Goal: Navigation & Orientation: Find specific page/section

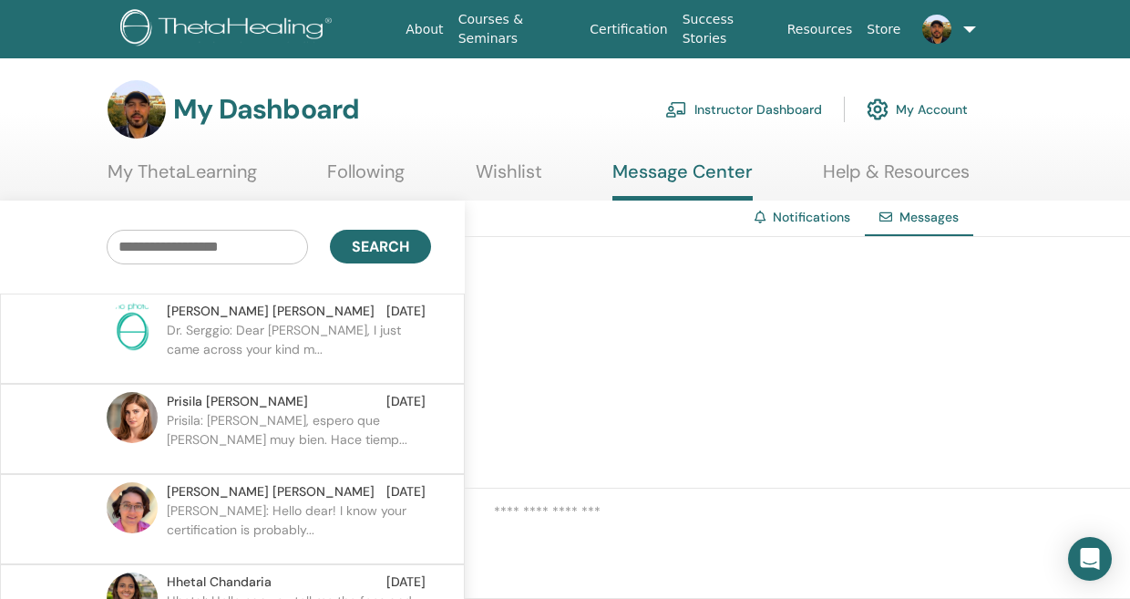
click at [389, 169] on link "Following" at bounding box center [365, 178] width 77 height 36
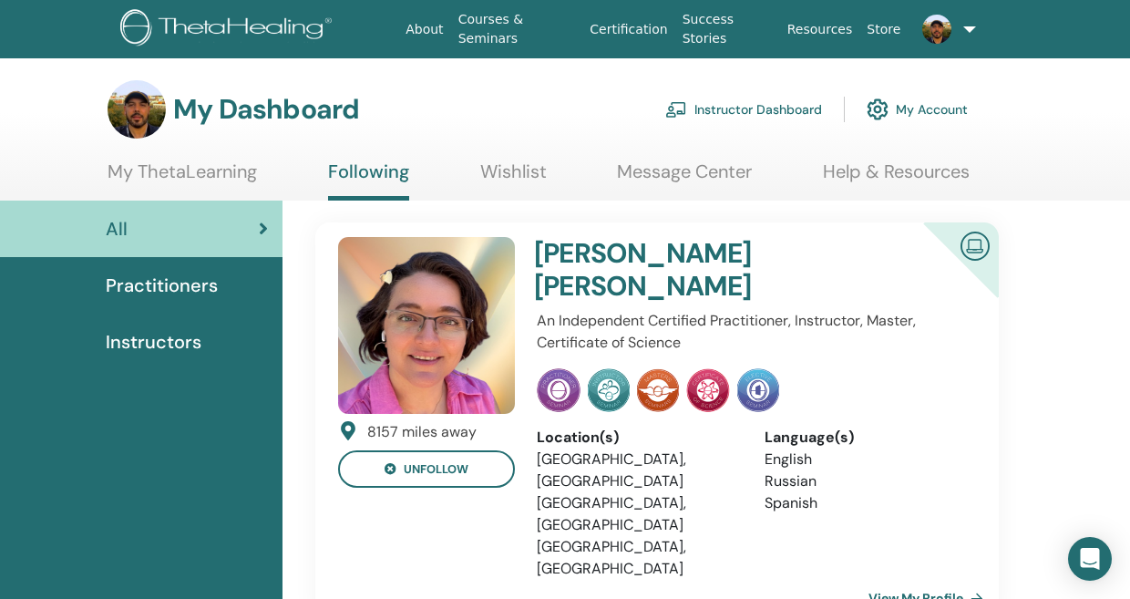
click at [206, 164] on link "My ThetaLearning" at bounding box center [182, 178] width 149 height 36
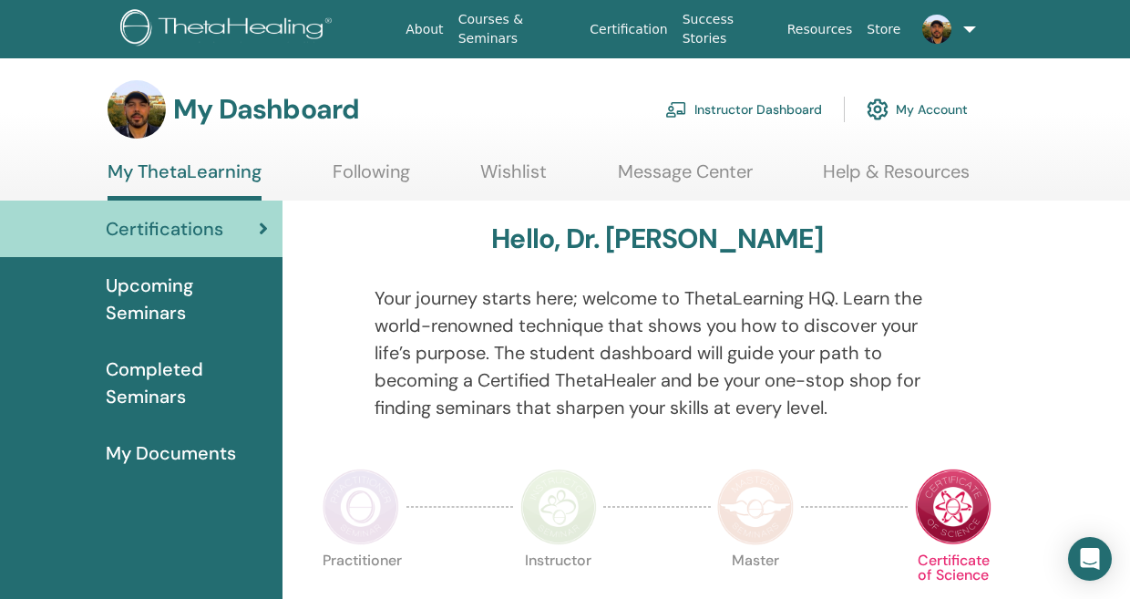
click at [138, 119] on img at bounding box center [137, 109] width 58 height 58
click at [952, 32] on span at bounding box center [937, 28] width 44 height 15
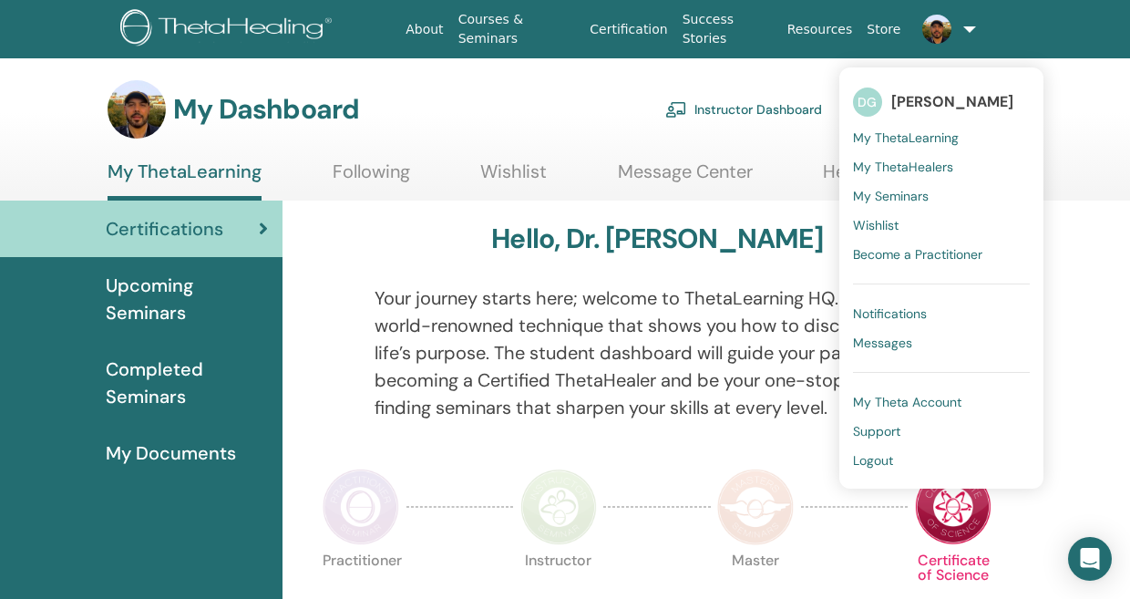
click at [935, 102] on span "[PERSON_NAME]" at bounding box center [952, 101] width 122 height 19
